Goal: Information Seeking & Learning: Learn about a topic

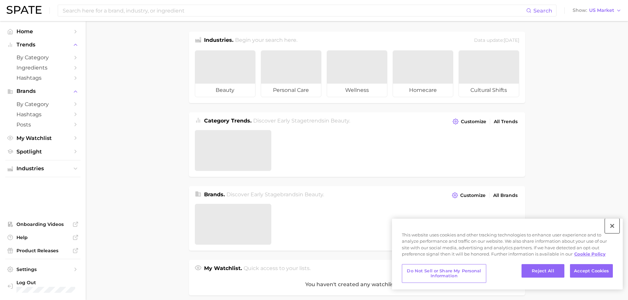
click at [611, 224] on button "Close" at bounding box center [612, 226] width 14 height 14
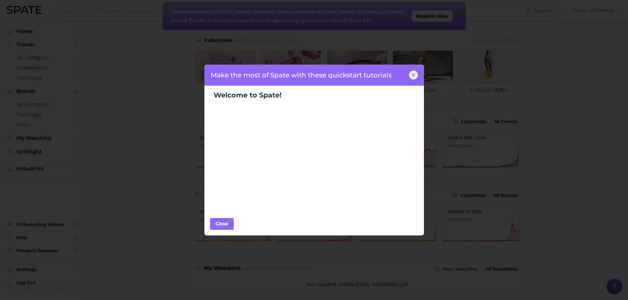
click at [416, 75] on div at bounding box center [413, 75] width 9 height 9
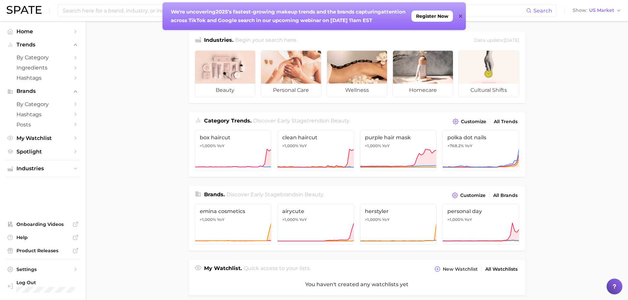
click at [609, 15] on div "Search Show US Market" at bounding box center [314, 10] width 615 height 21
click at [610, 12] on span "US Market" at bounding box center [601, 11] width 25 height 4
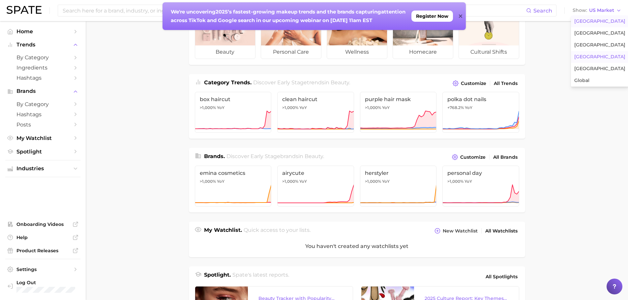
scroll to position [99, 0]
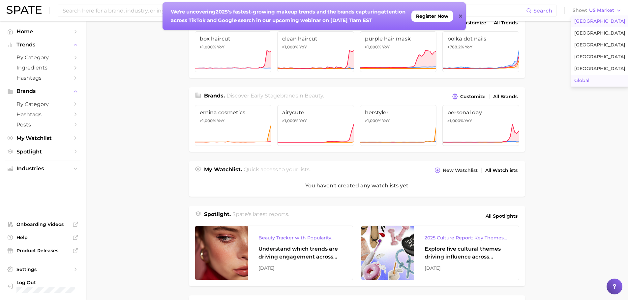
click at [606, 79] on button "Global" at bounding box center [600, 81] width 58 height 12
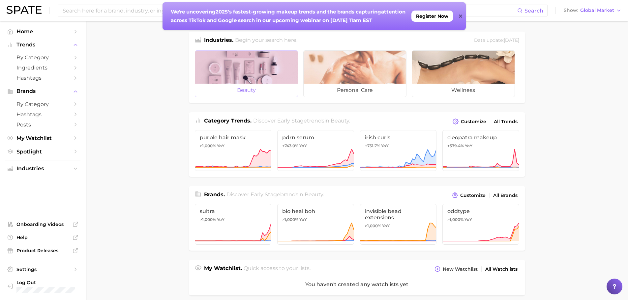
click at [245, 73] on div at bounding box center [246, 67] width 102 height 33
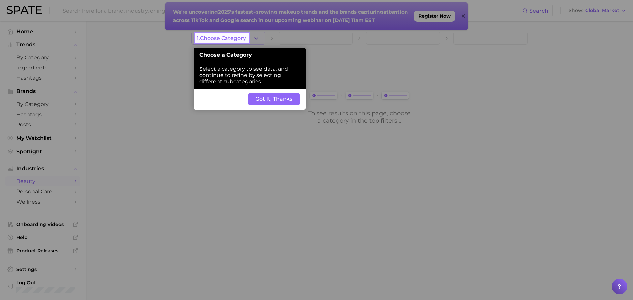
click at [238, 41] on span "1. Choose Category" at bounding box center [221, 38] width 49 height 6
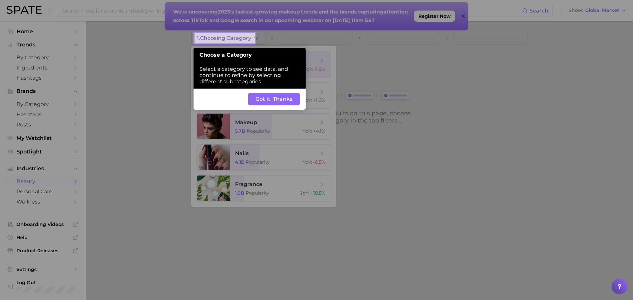
click at [270, 106] on div "Back Got It, Thanks" at bounding box center [249, 99] width 112 height 21
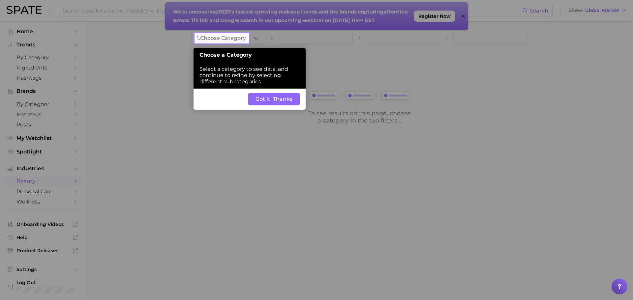
click at [273, 101] on button "Got It, Thanks" at bounding box center [273, 99] width 51 height 13
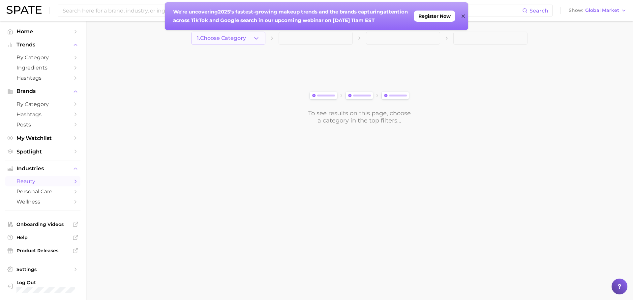
click at [253, 42] on button "1. Choose Category" at bounding box center [228, 38] width 74 height 13
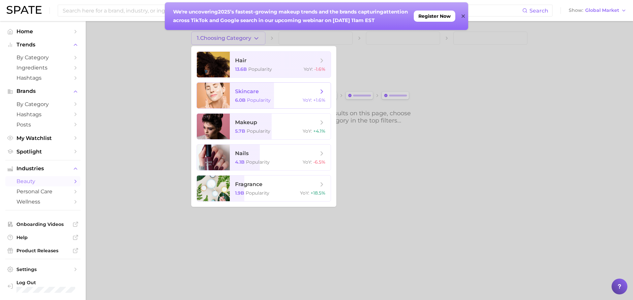
click at [258, 96] on span "skincare 6.0b Popularity YoY : +1.6%" at bounding box center [280, 96] width 101 height 26
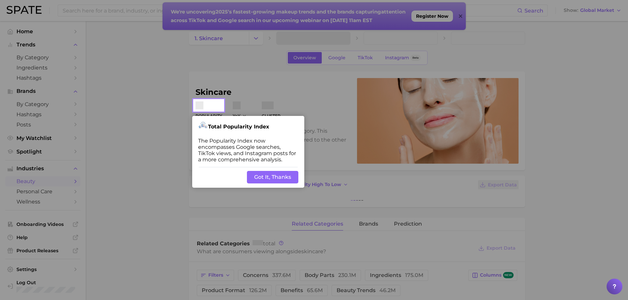
click at [282, 178] on button "Got It, Thanks" at bounding box center [272, 177] width 51 height 13
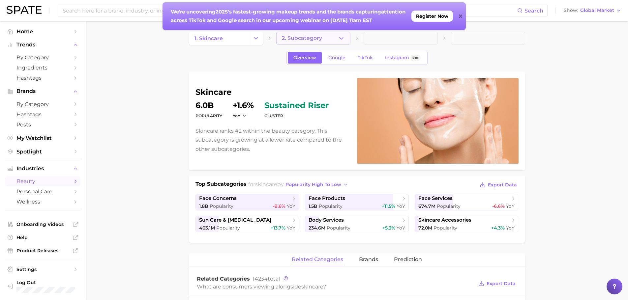
click at [344, 39] on icon "button" at bounding box center [341, 38] width 7 height 7
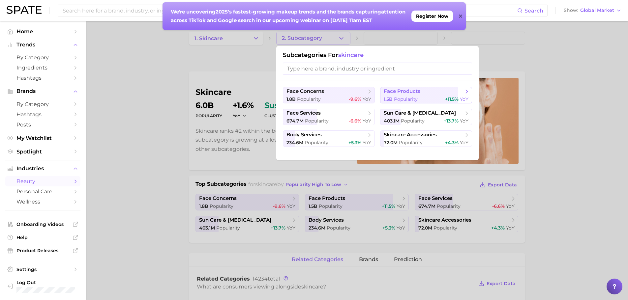
click at [413, 95] on button "face products 1.5b Popularity +11.5% YoY" at bounding box center [426, 95] width 92 height 16
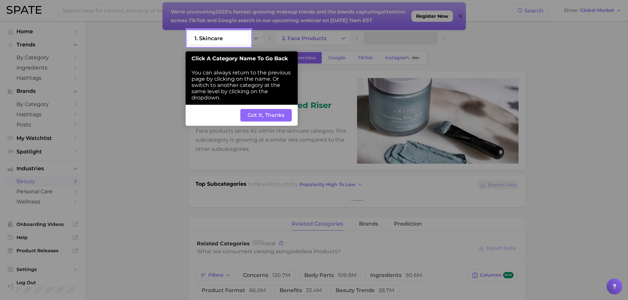
click at [269, 115] on button "Got It, Thanks" at bounding box center [265, 115] width 51 height 13
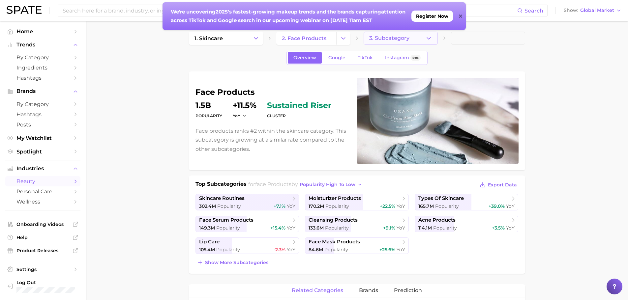
click at [405, 34] on button "3. Subcategory" at bounding box center [400, 38] width 74 height 13
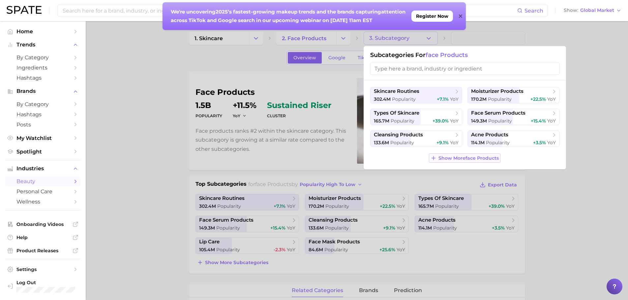
click at [461, 160] on span "Show More face products" at bounding box center [468, 159] width 60 height 6
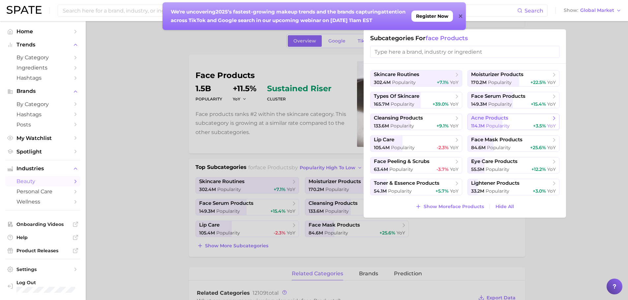
scroll to position [33, 0]
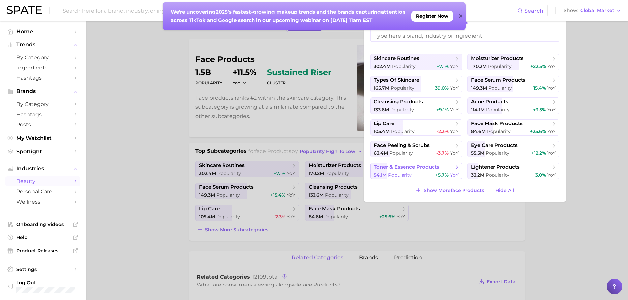
click at [424, 172] on div "54.1m Popularity +5.7% YoY" at bounding box center [416, 175] width 85 height 6
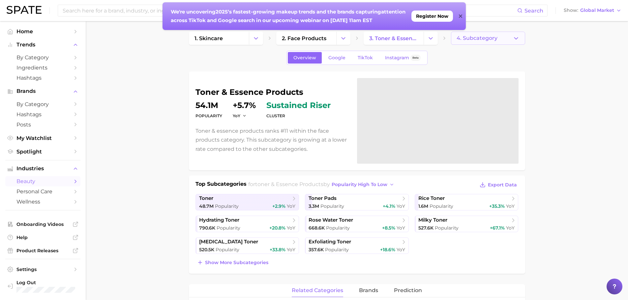
click at [481, 41] on span "4. Subcategory" at bounding box center [476, 38] width 41 height 6
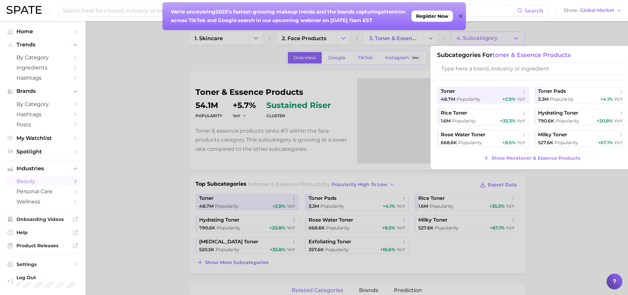
click at [153, 154] on div at bounding box center [314, 147] width 628 height 295
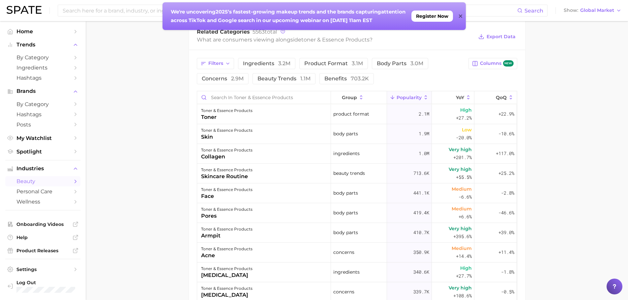
scroll to position [264, 0]
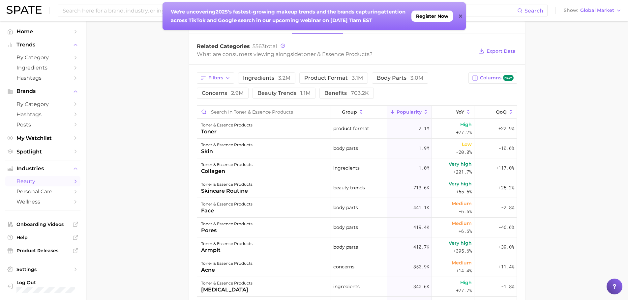
click at [460, 14] on icon at bounding box center [460, 16] width 3 height 5
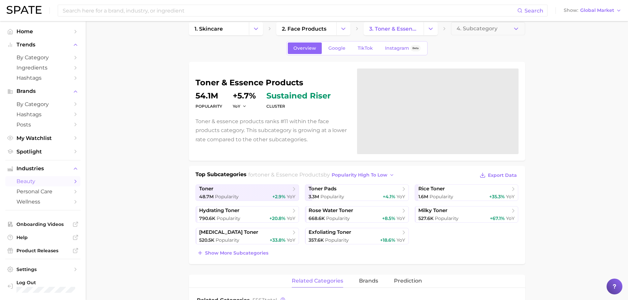
scroll to position [0, 0]
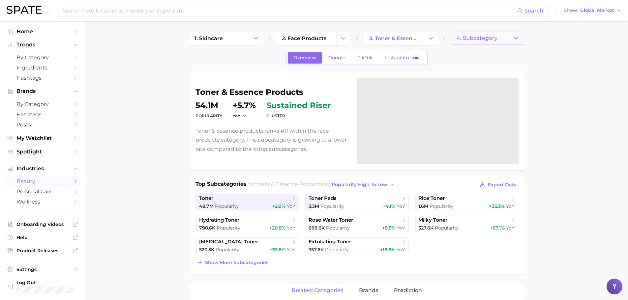
click at [504, 36] on button "4. Subcategory" at bounding box center [488, 38] width 74 height 13
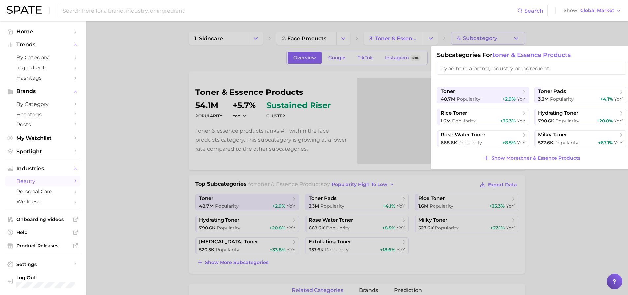
click at [421, 39] on div at bounding box center [314, 147] width 628 height 295
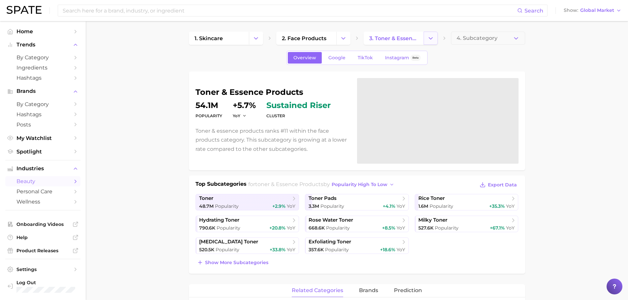
click at [428, 39] on icon "Change Category" at bounding box center [430, 38] width 7 height 7
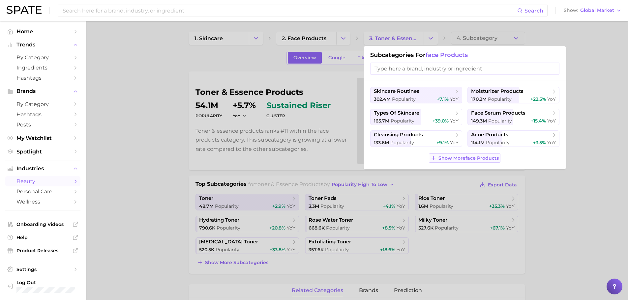
click at [449, 159] on span "Show More face products" at bounding box center [468, 159] width 60 height 6
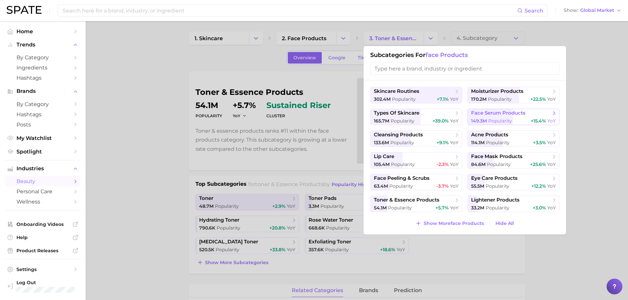
click at [504, 115] on span "face serum products" at bounding box center [498, 113] width 54 height 6
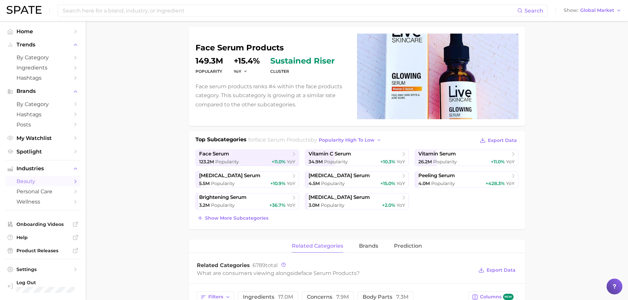
scroll to position [33, 0]
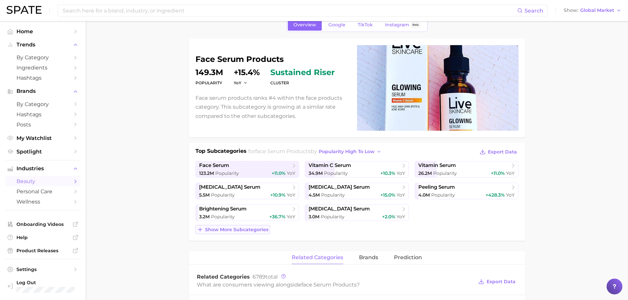
click at [246, 230] on span "Show more subcategories" at bounding box center [236, 230] width 63 height 6
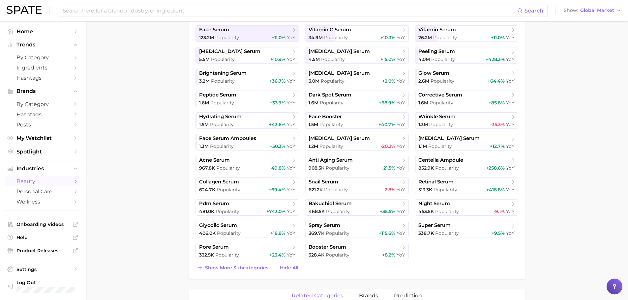
scroll to position [231, 0]
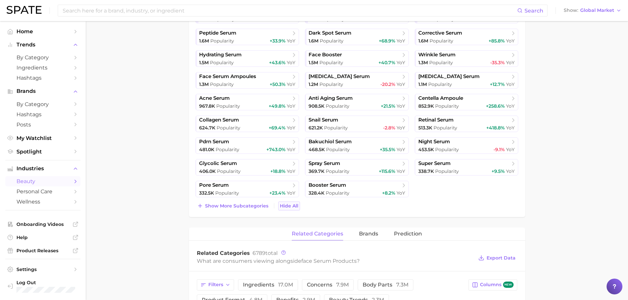
click at [283, 205] on span "Hide All" at bounding box center [289, 206] width 18 height 6
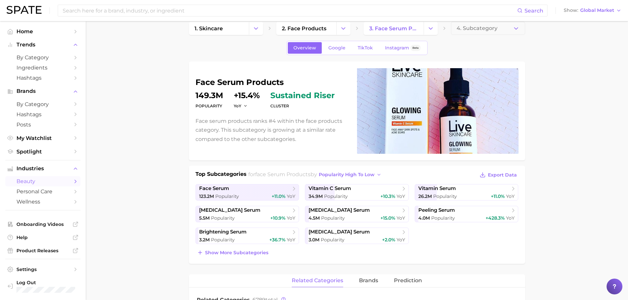
scroll to position [0, 0]
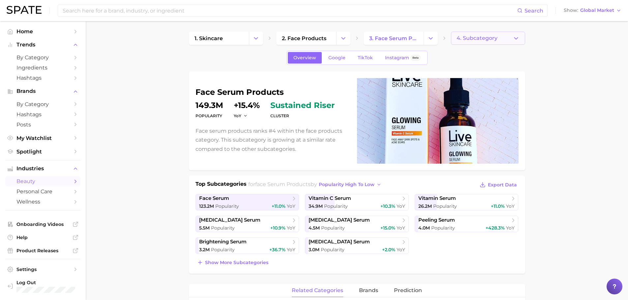
click at [498, 40] on button "4. Subcategory" at bounding box center [488, 38] width 74 height 13
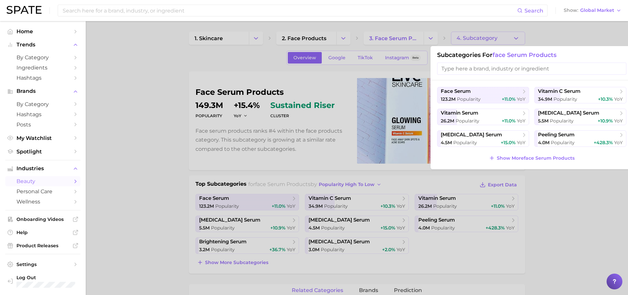
click at [429, 37] on div at bounding box center [314, 147] width 628 height 295
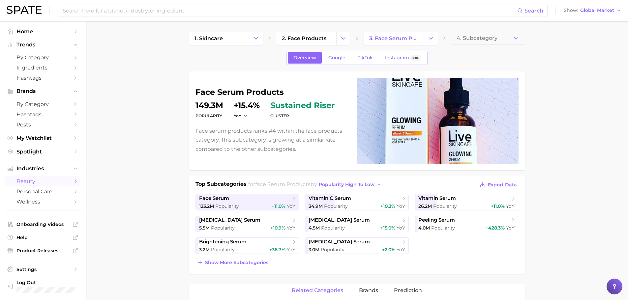
click at [429, 37] on polyline "Change Category" at bounding box center [431, 38] width 4 height 2
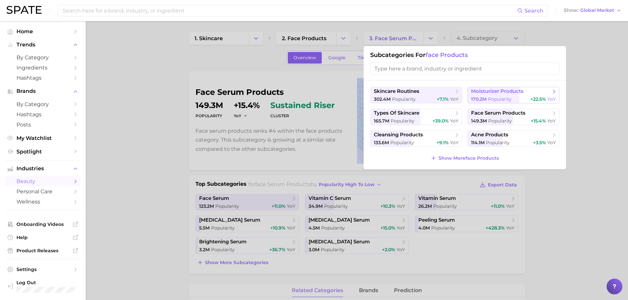
click at [543, 98] on span "+22.5%" at bounding box center [537, 99] width 15 height 6
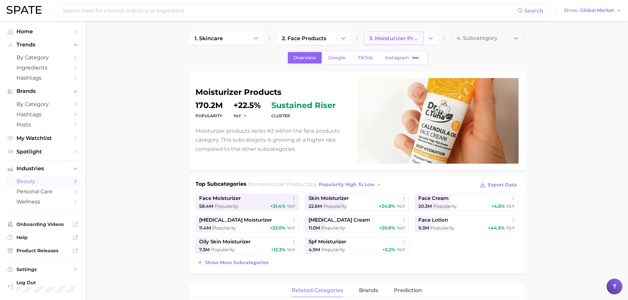
click at [399, 43] on link "3. moisturizer products" at bounding box center [393, 38] width 60 height 13
click at [433, 39] on icon "Change Category" at bounding box center [430, 38] width 7 height 7
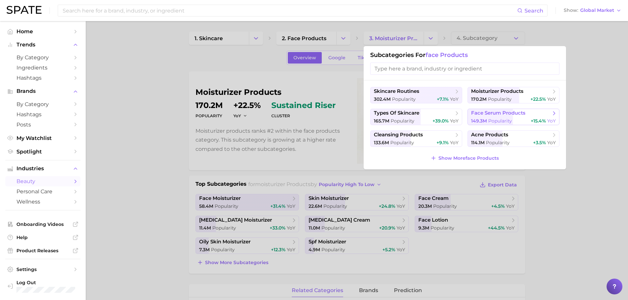
click at [489, 115] on span "face serum products" at bounding box center [498, 113] width 54 height 6
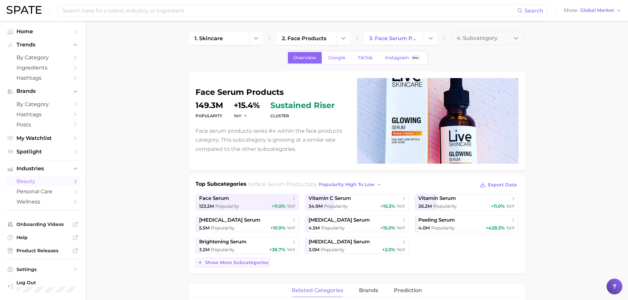
click at [247, 264] on span "Show more subcategories" at bounding box center [236, 263] width 63 height 6
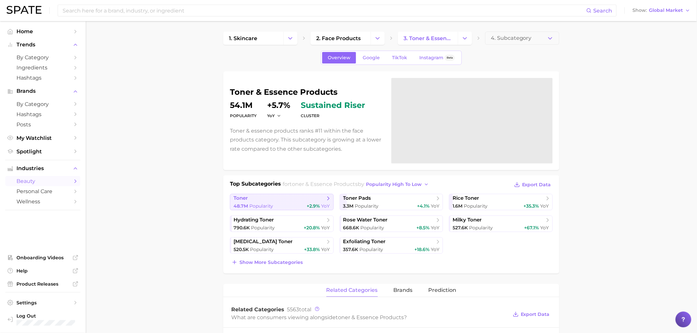
click at [296, 204] on div "48.7m Popularity +2.9% YoY" at bounding box center [282, 206] width 97 height 6
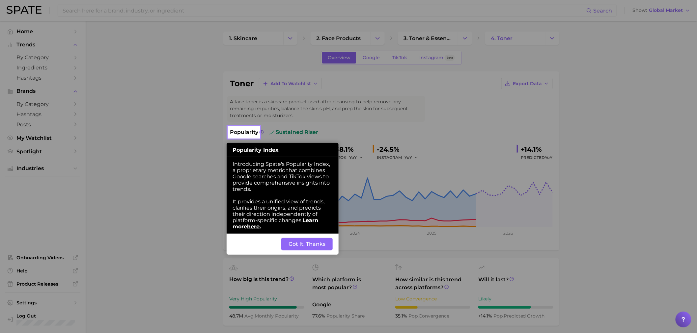
click at [317, 245] on button "Got It, Thanks" at bounding box center [306, 244] width 51 height 13
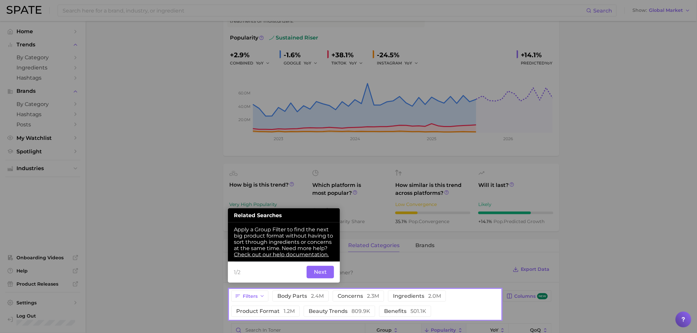
scroll to position [96, 0]
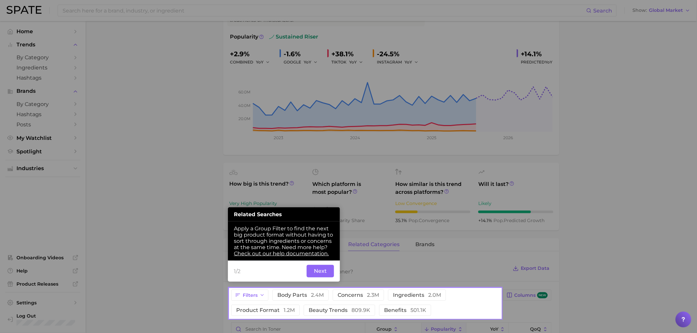
drag, startPoint x: 323, startPoint y: 272, endPoint x: 540, endPoint y: 245, distance: 218.8
click at [327, 275] on button "Next" at bounding box center [320, 271] width 27 height 13
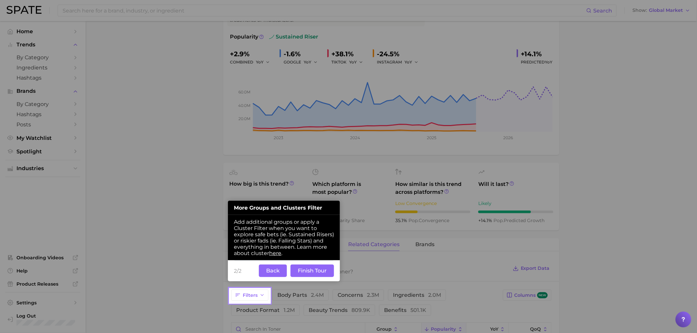
click at [324, 272] on button "Finish Tour" at bounding box center [312, 271] width 43 height 13
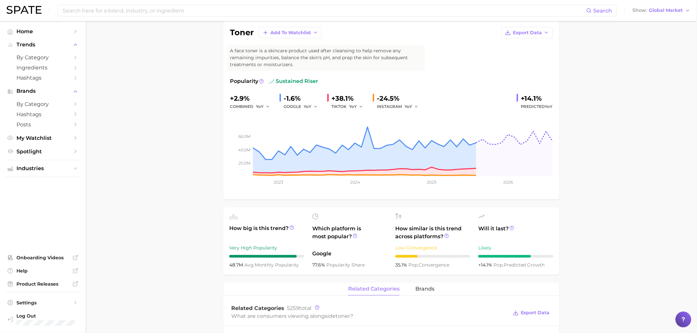
scroll to position [0, 0]
